Goal: Find specific page/section: Find specific page/section

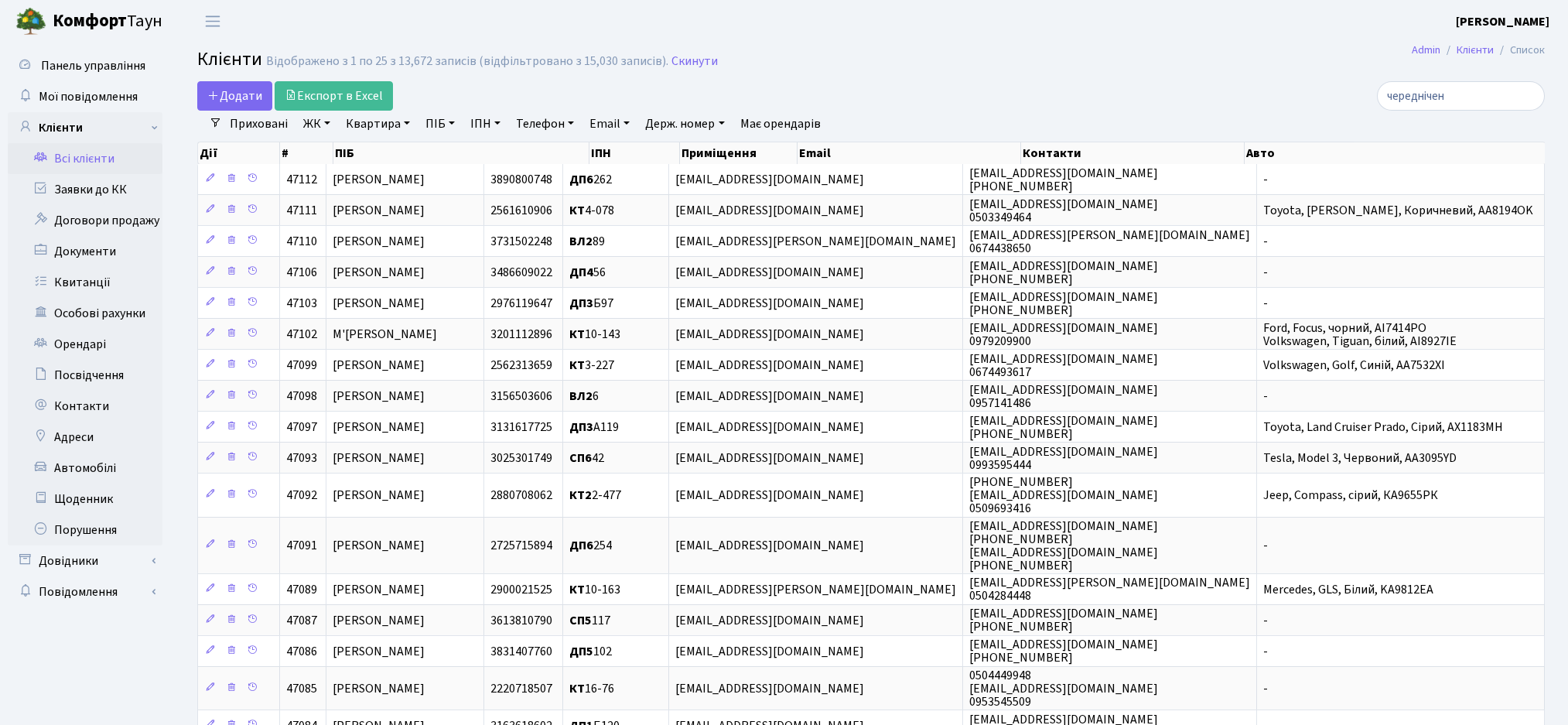
select select "25"
click at [60, 158] on link "Всі клієнти" at bounding box center [85, 158] width 155 height 31
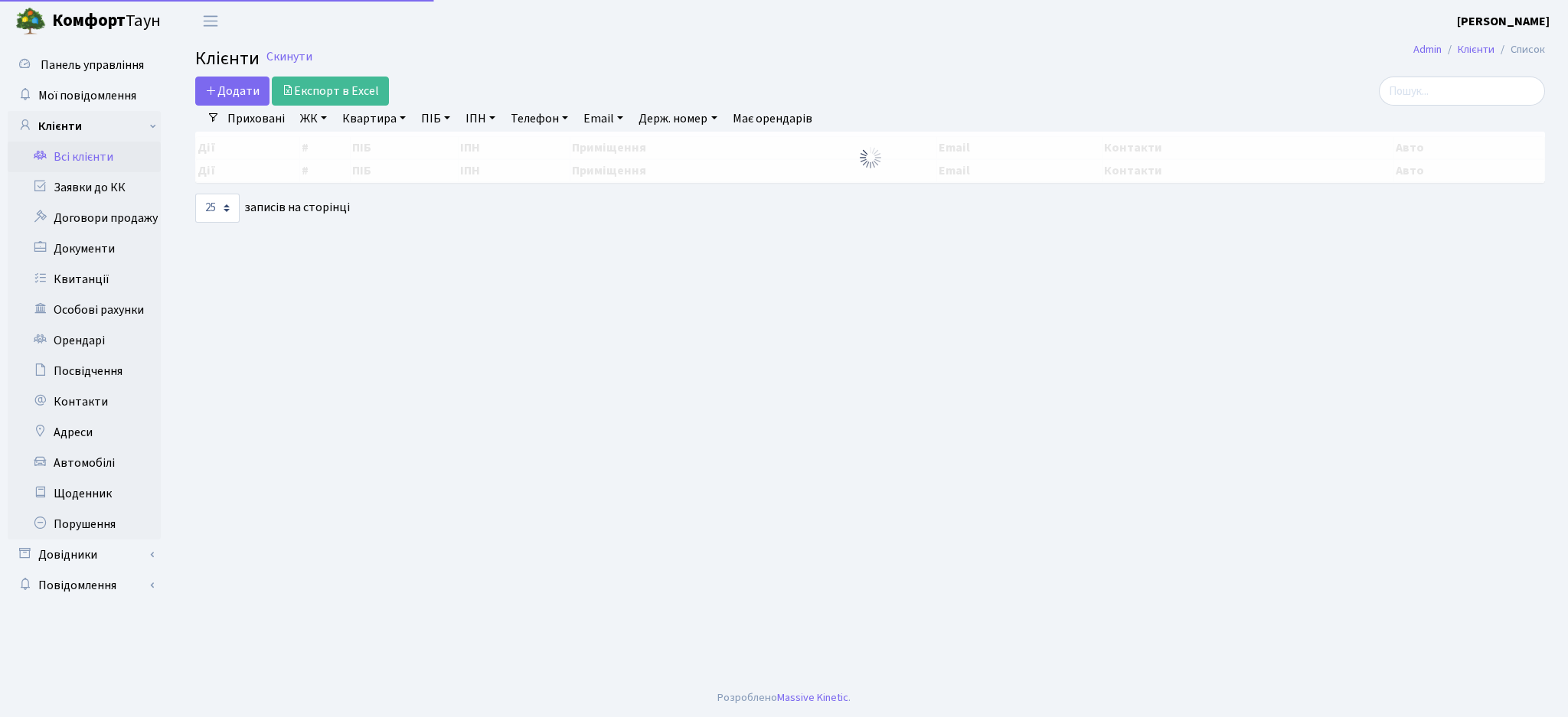
select select "25"
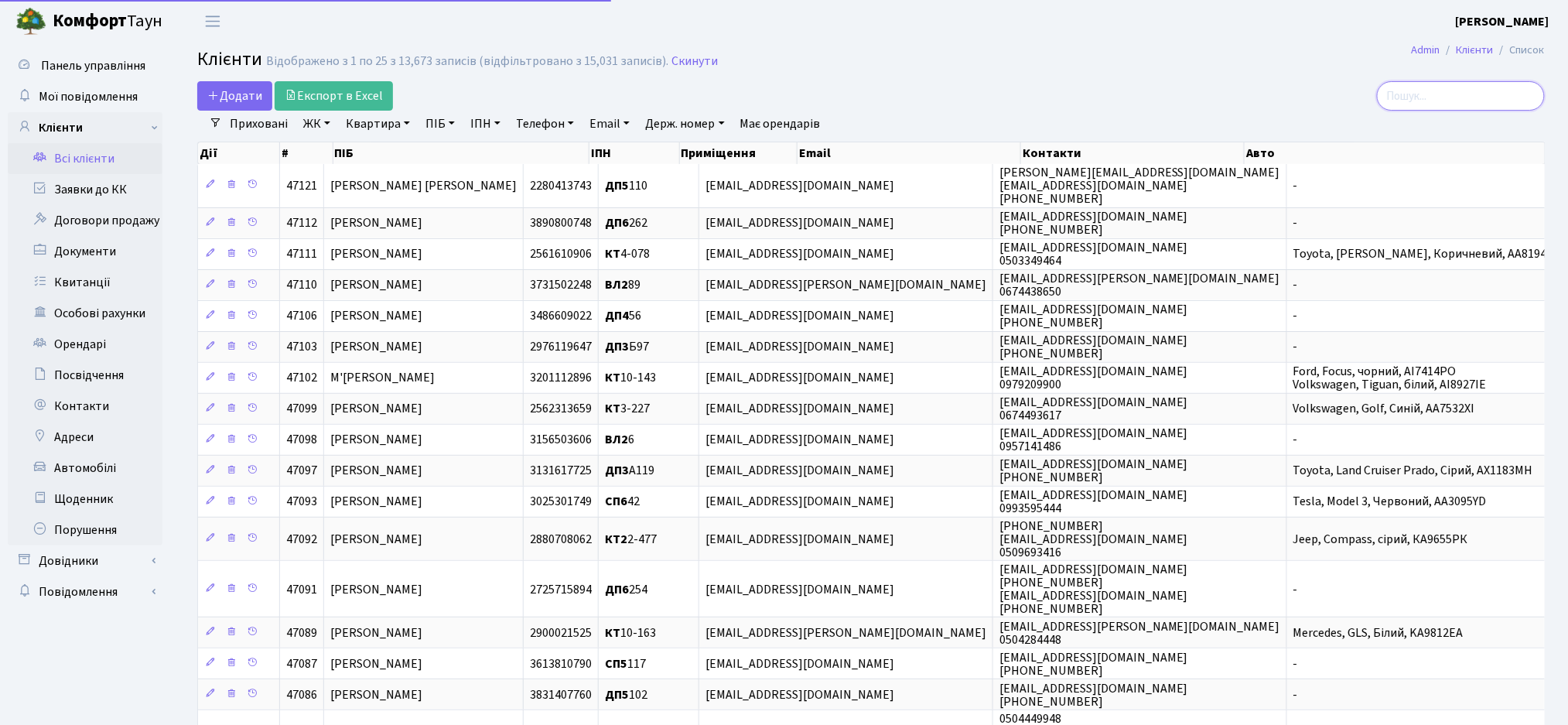
click at [1474, 94] on input "search" at bounding box center [1461, 96] width 168 height 29
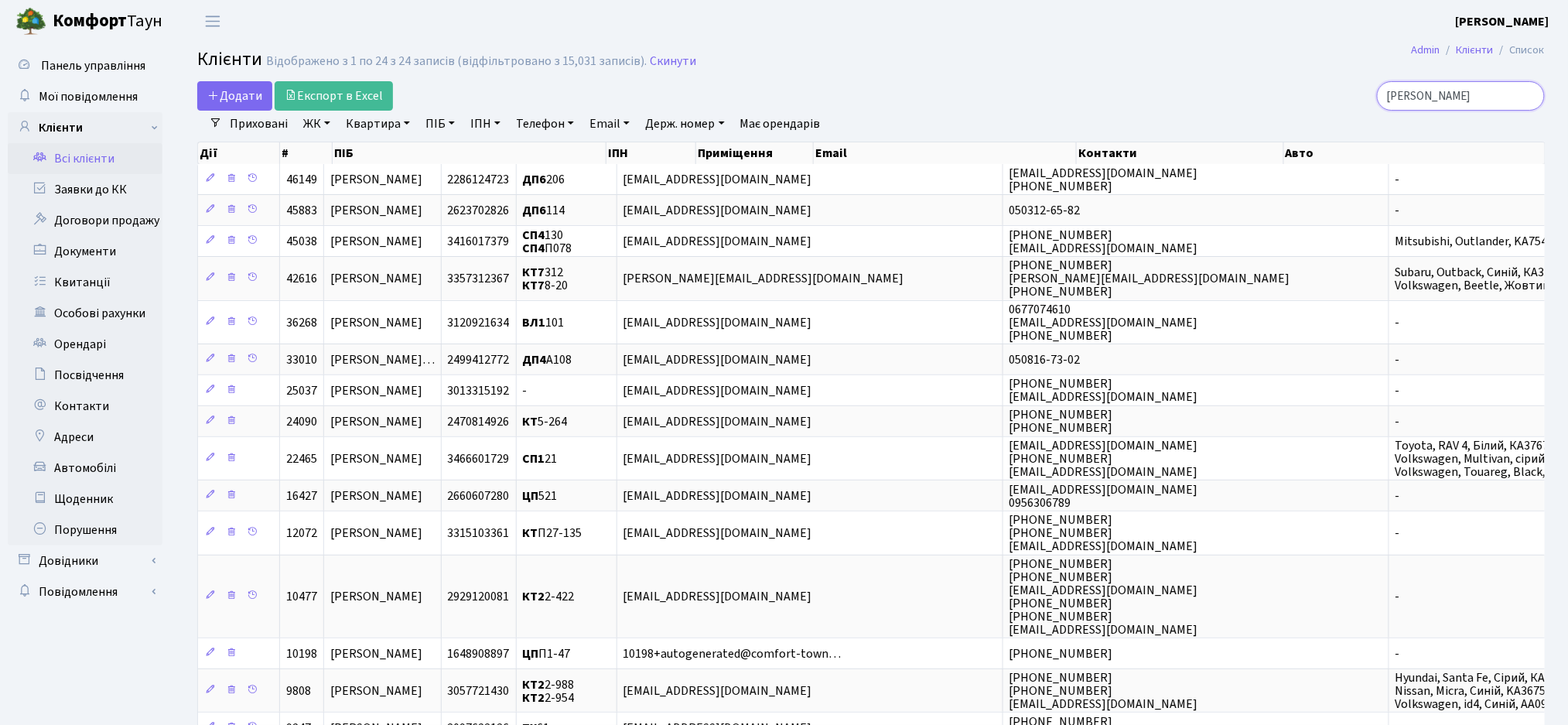
drag, startPoint x: 1459, startPoint y: 97, endPoint x: 1214, endPoint y: 77, distance: 245.8
click at [1214, 77] on main "Admin Клієнти Список Клієнти Відображено з 1 по 24 з 24 записів (відфільтровано…" at bounding box center [871, 722] width 1394 height 1359
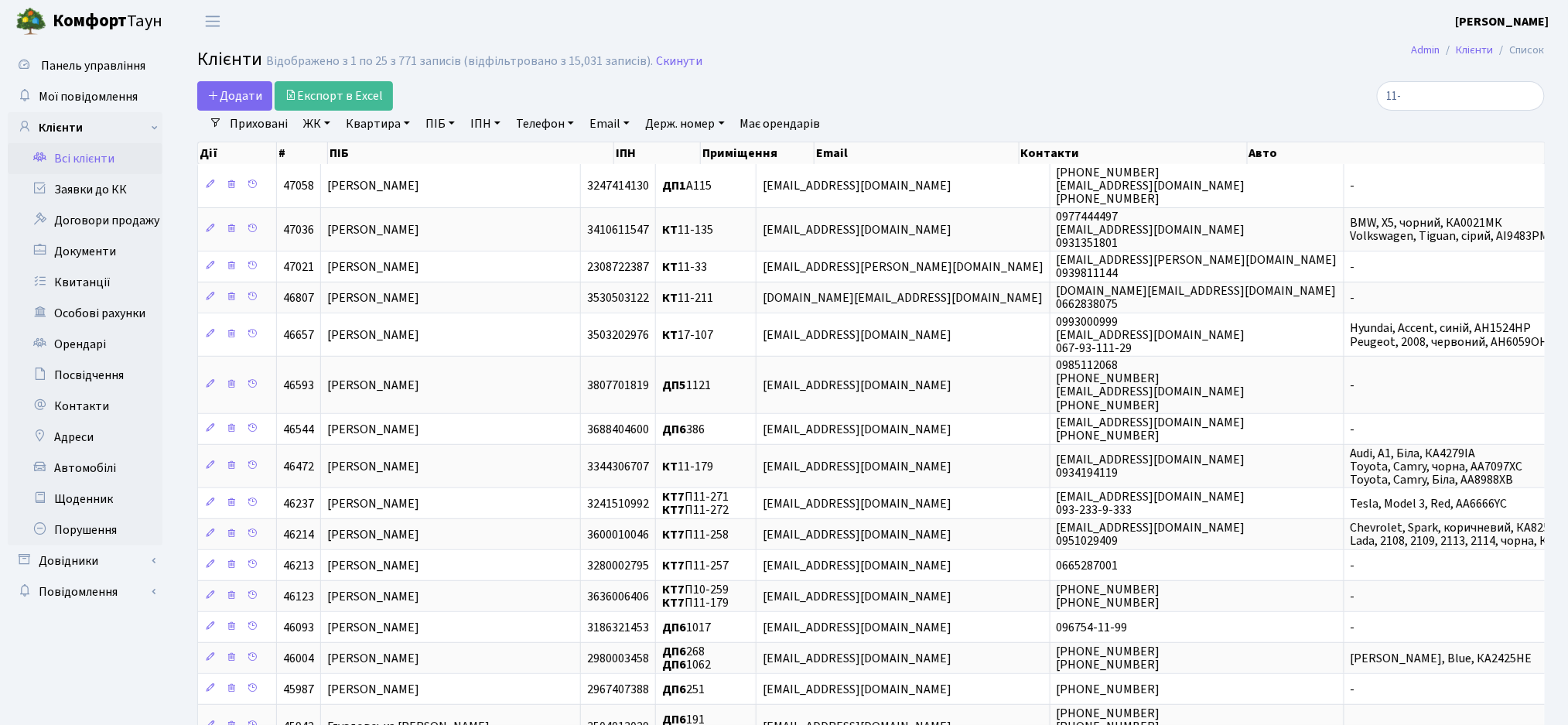
click at [1114, 69] on h2 "Клієнти Відображено з 1 по 25 з 771 записів (відфільтровано з 15,031 записів). …" at bounding box center [871, 62] width 1347 height 26
click at [933, 82] on div "Додати Експорт в Excel" at bounding box center [642, 96] width 890 height 29
drag, startPoint x: 1482, startPoint y: 75, endPoint x: 1402, endPoint y: 115, distance: 89.4
click at [1402, 115] on main "Admin Клієнти Список Клієнти Відображено з 1 по 25 з 771 записів (відфільтрован…" at bounding box center [871, 593] width 1394 height 1102
click at [1441, 102] on input "11-" at bounding box center [1461, 96] width 168 height 29
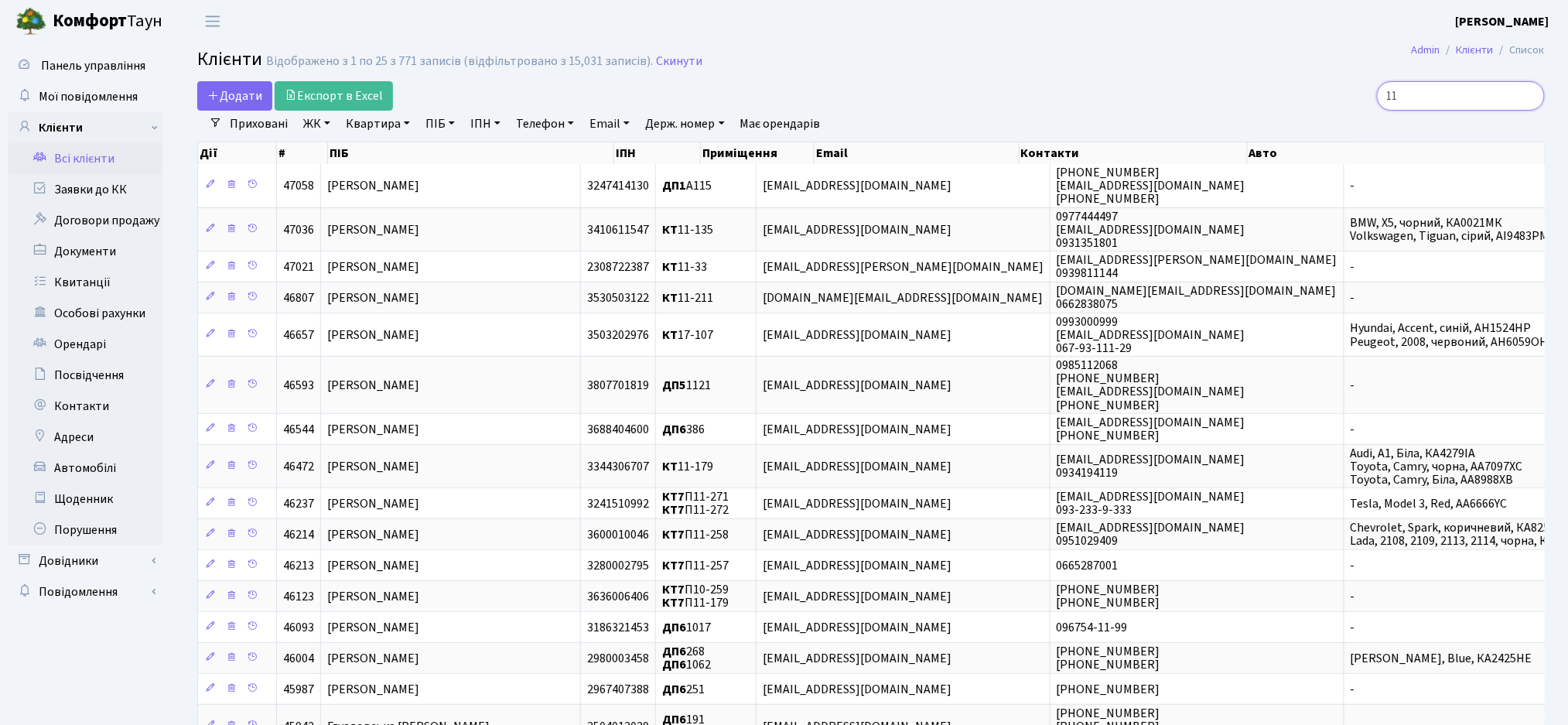
type input "1"
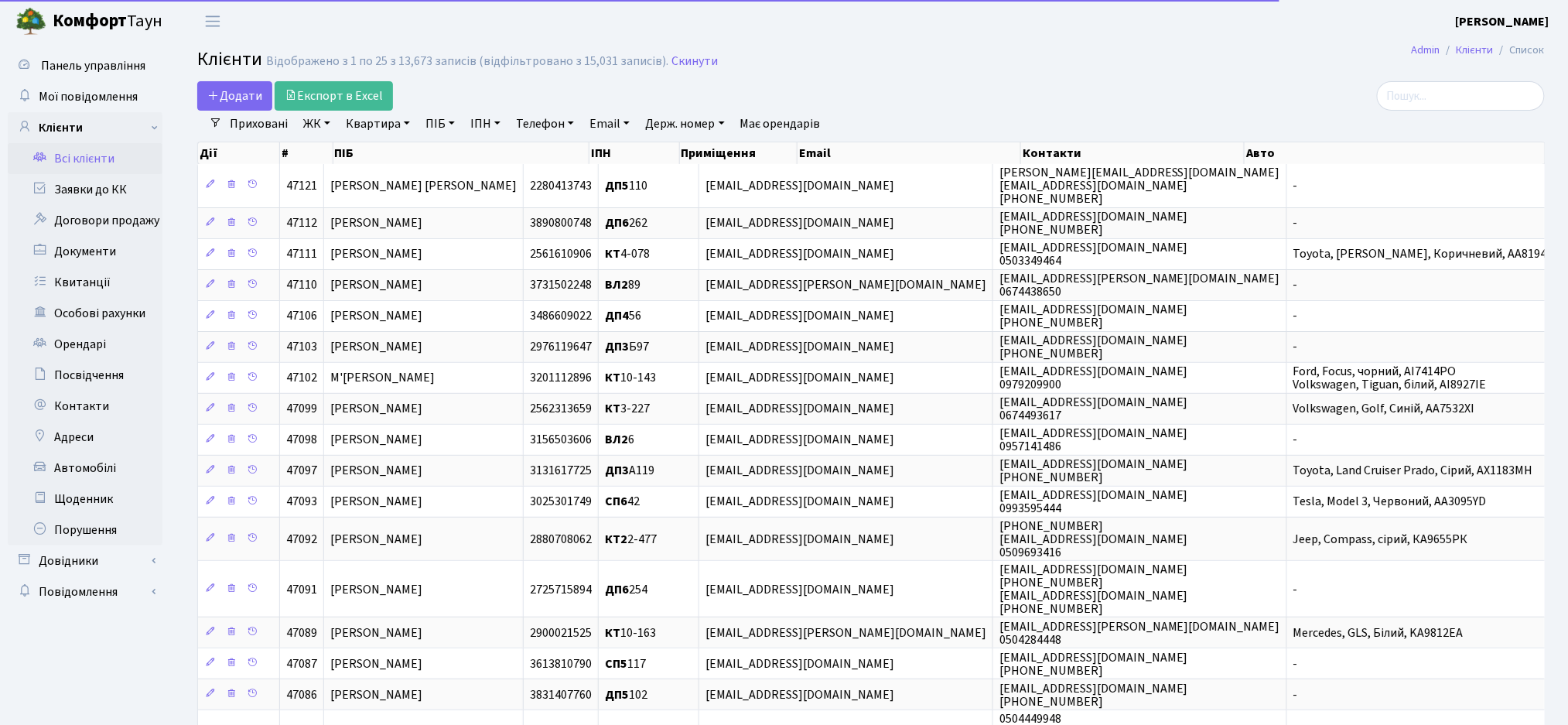
click at [1010, 68] on h2 "Клієнти Відображено з 1 по 25 з 13,673 записів (відфільтровано з 15,031 записів…" at bounding box center [871, 62] width 1347 height 26
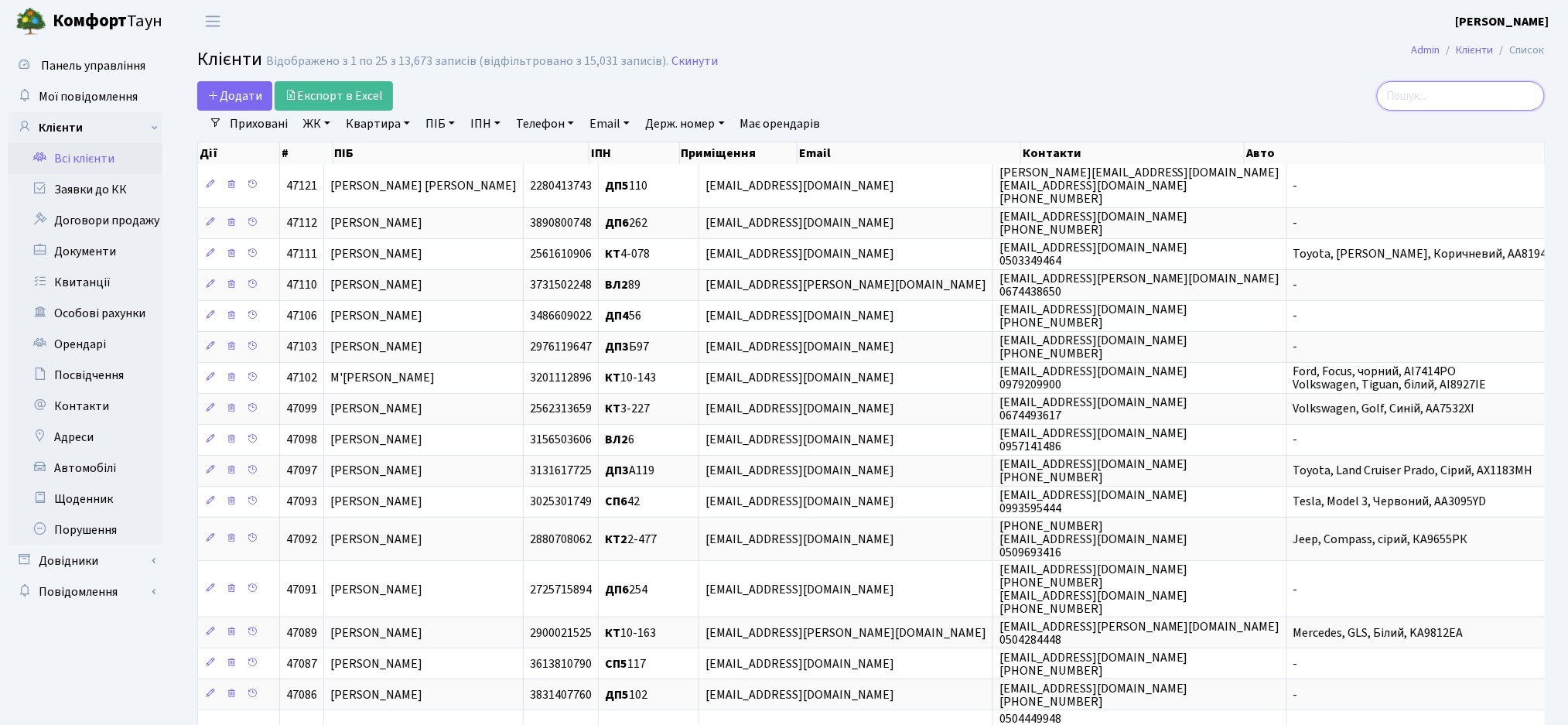
click at [1444, 93] on input "search" at bounding box center [1461, 96] width 168 height 29
click at [972, 82] on div "Додати Експорт в Excel" at bounding box center [642, 96] width 890 height 29
click at [1431, 93] on input "search" at bounding box center [1461, 96] width 168 height 29
type input "5"
click at [1433, 97] on input "search" at bounding box center [1461, 96] width 168 height 29
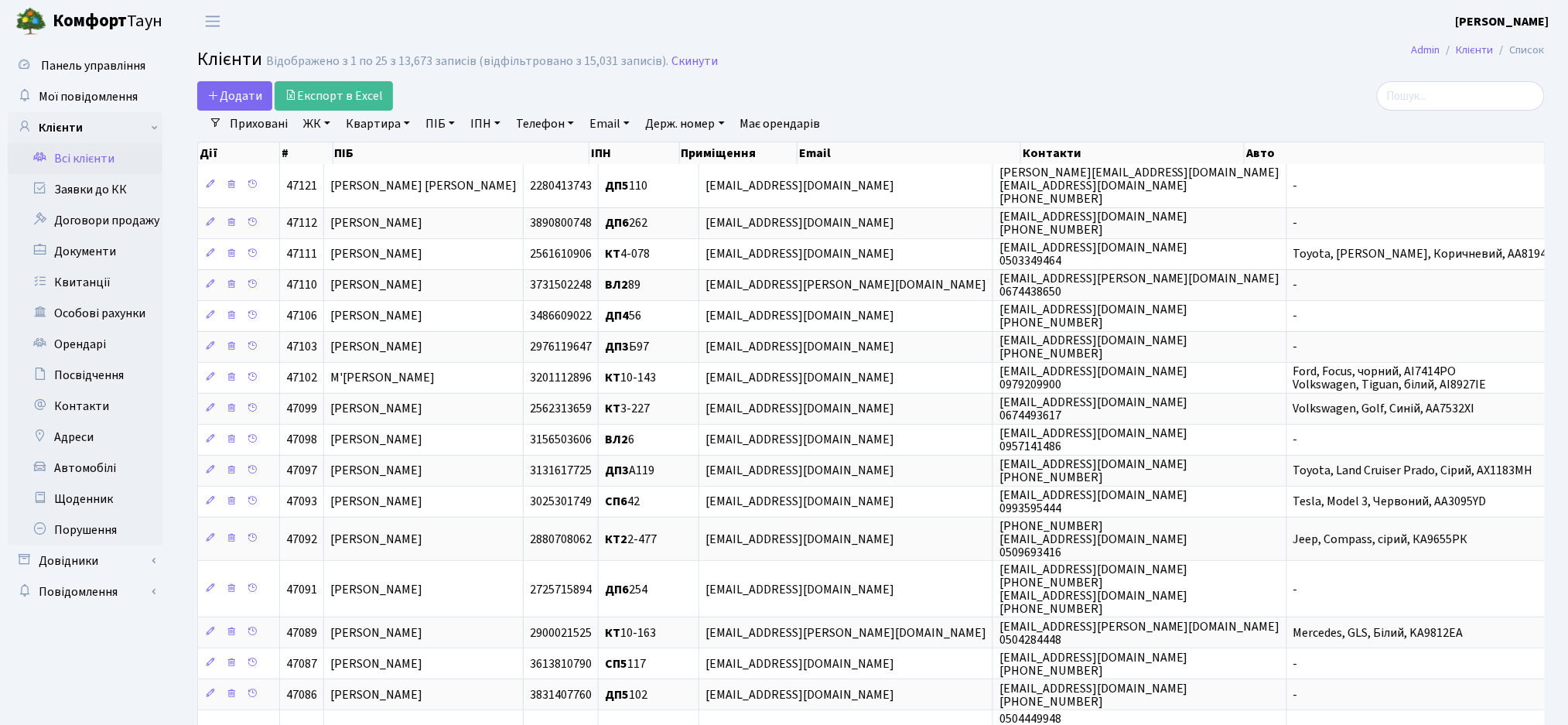
click at [958, 124] on li "Очистити фільтри" at bounding box center [894, 123] width 127 height 26
